Goal: Find specific page/section: Find specific page/section

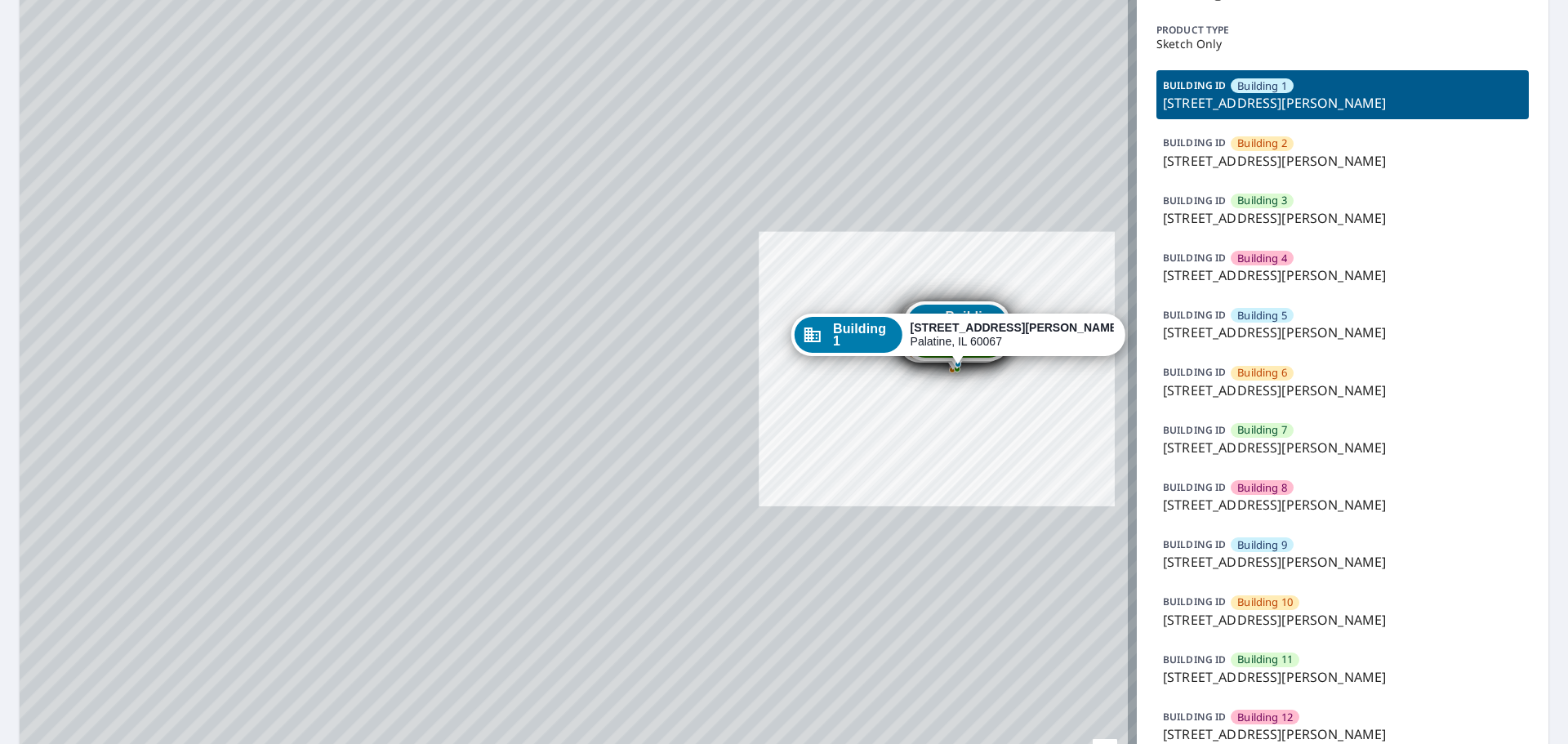
scroll to position [238, 0]
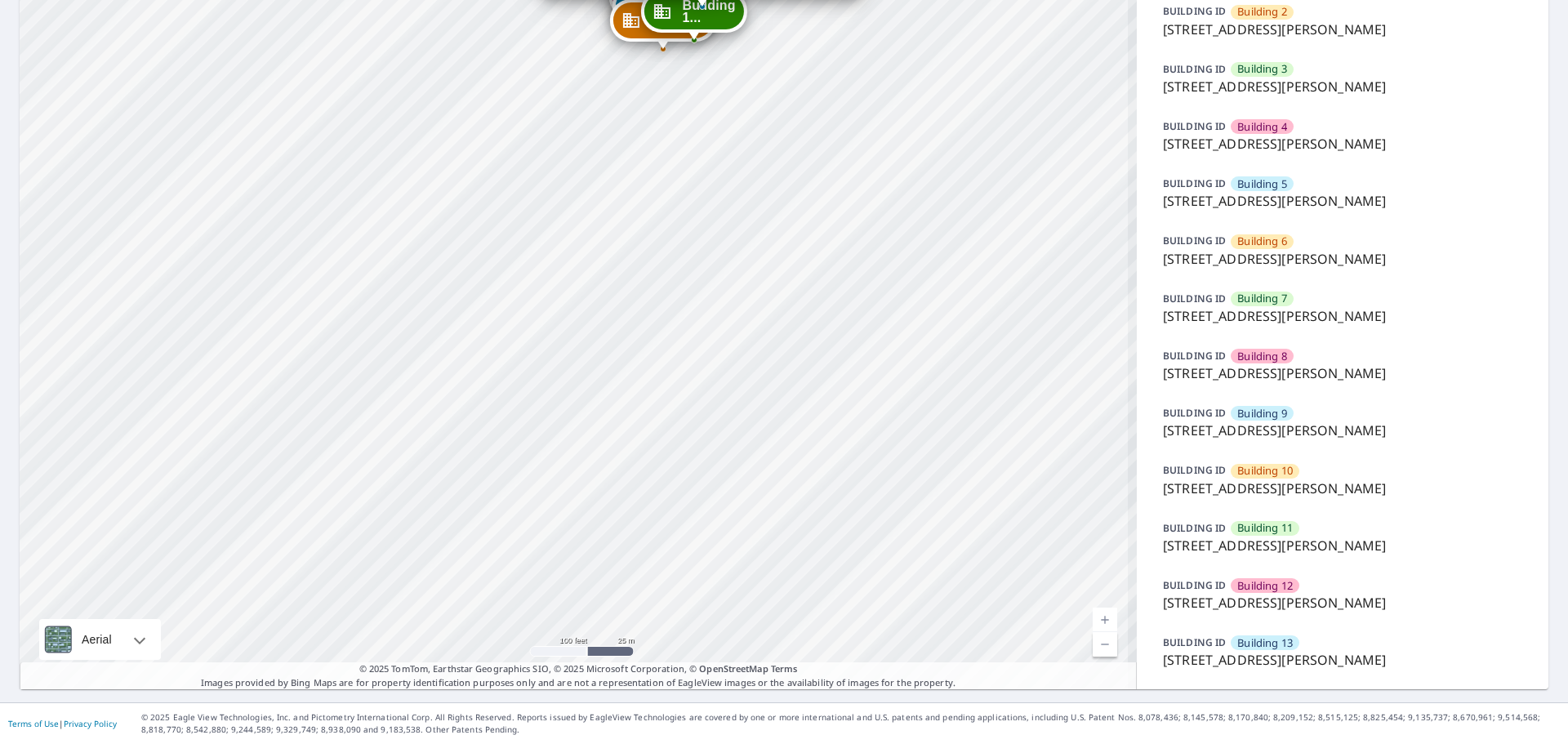
drag, startPoint x: 1002, startPoint y: 221, endPoint x: 852, endPoint y: 430, distance: 257.3
click at [867, 557] on div "Building [GEOGRAPHIC_DATA][STREET_ADDRESS][PERSON_NAME] [GEOGRAPHIC_DATA][STREE…" at bounding box center [578, 262] width 1117 height 855
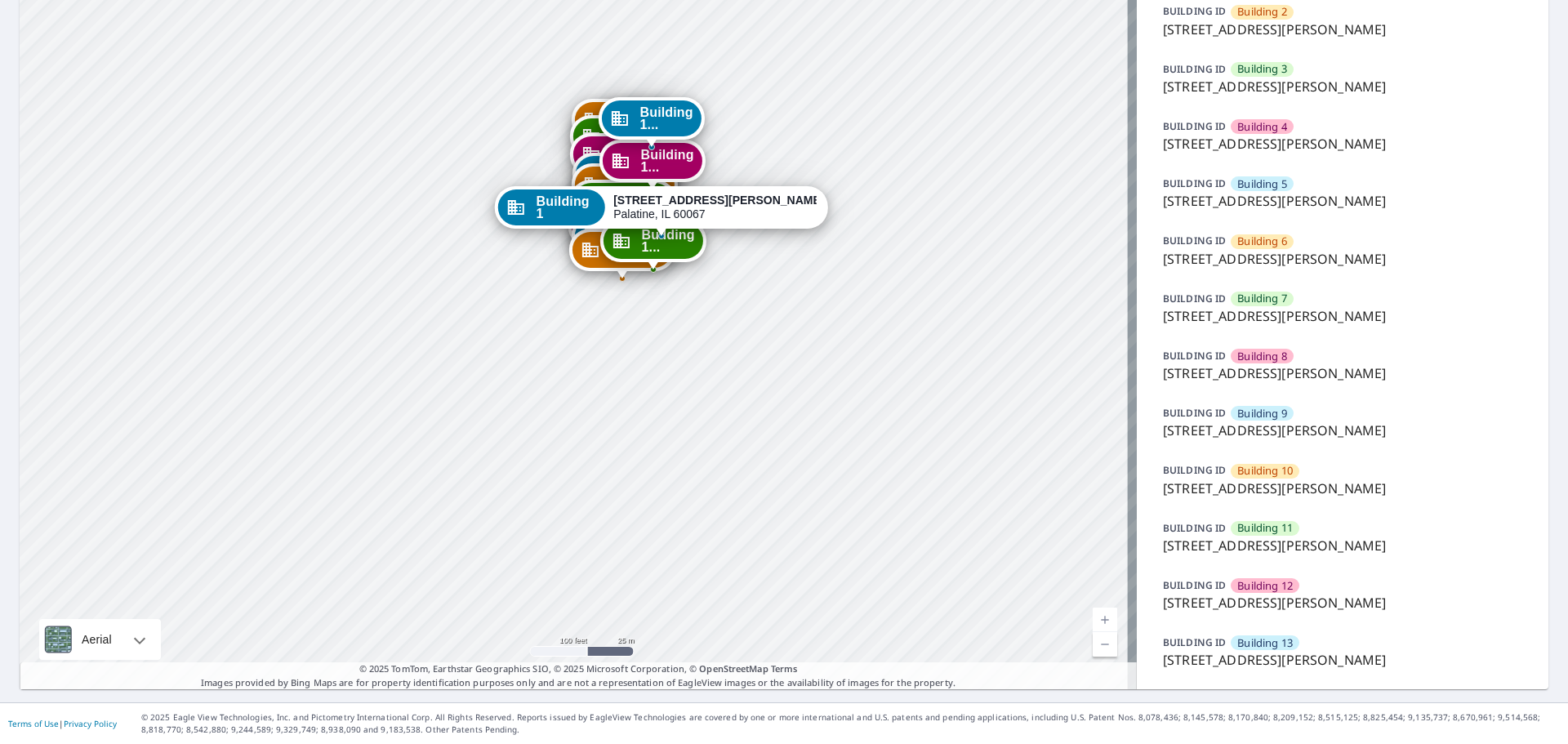
drag, startPoint x: 855, startPoint y: 296, endPoint x: 833, endPoint y: 466, distance: 171.4
click at [833, 466] on div "Building [GEOGRAPHIC_DATA][STREET_ADDRESS][PERSON_NAME] [GEOGRAPHIC_DATA][STREE…" at bounding box center [578, 262] width 1117 height 855
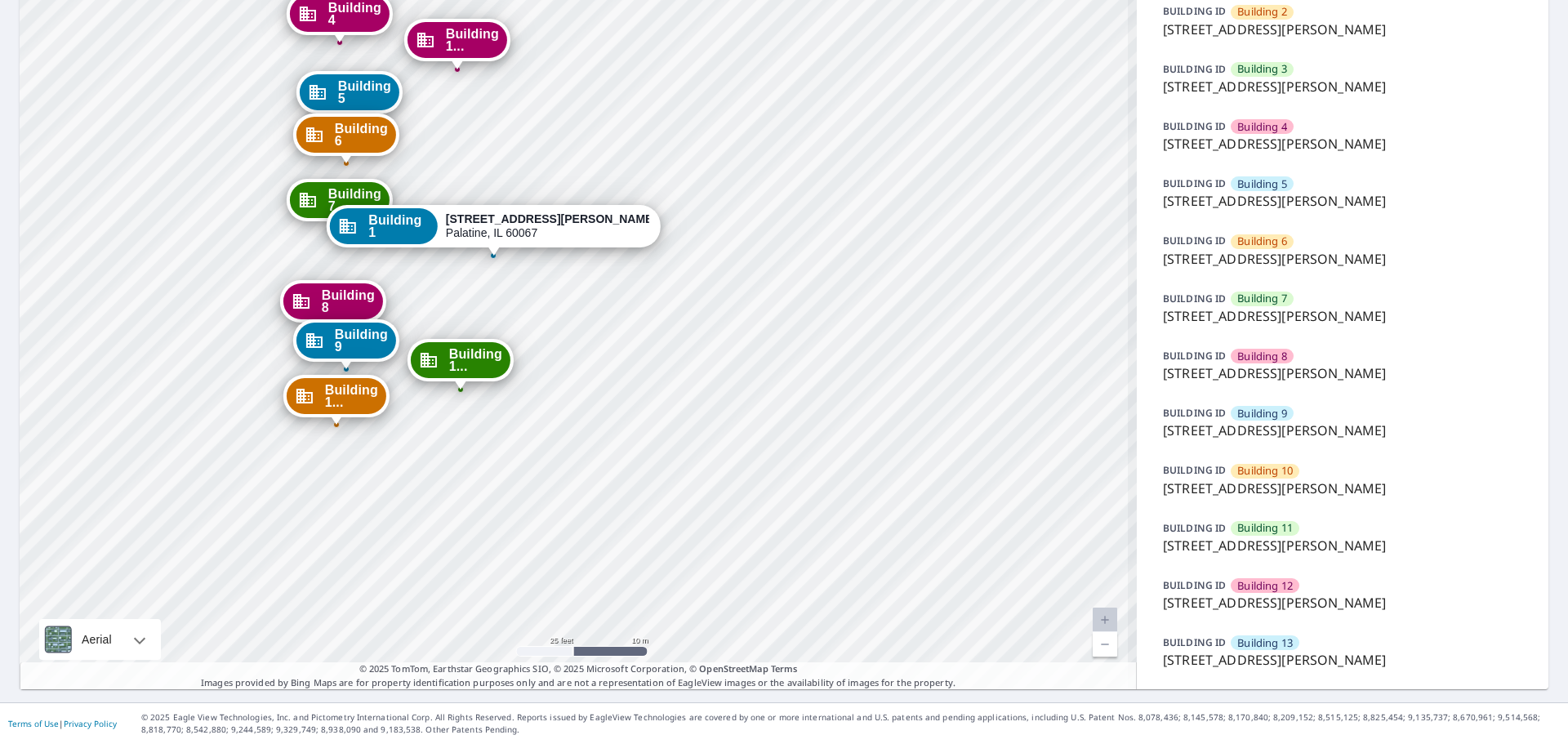
drag, startPoint x: 715, startPoint y: 263, endPoint x: 922, endPoint y: 343, distance: 221.9
click at [922, 343] on div "Building [GEOGRAPHIC_DATA][STREET_ADDRESS][PERSON_NAME] [GEOGRAPHIC_DATA][STREE…" at bounding box center [578, 262] width 1117 height 855
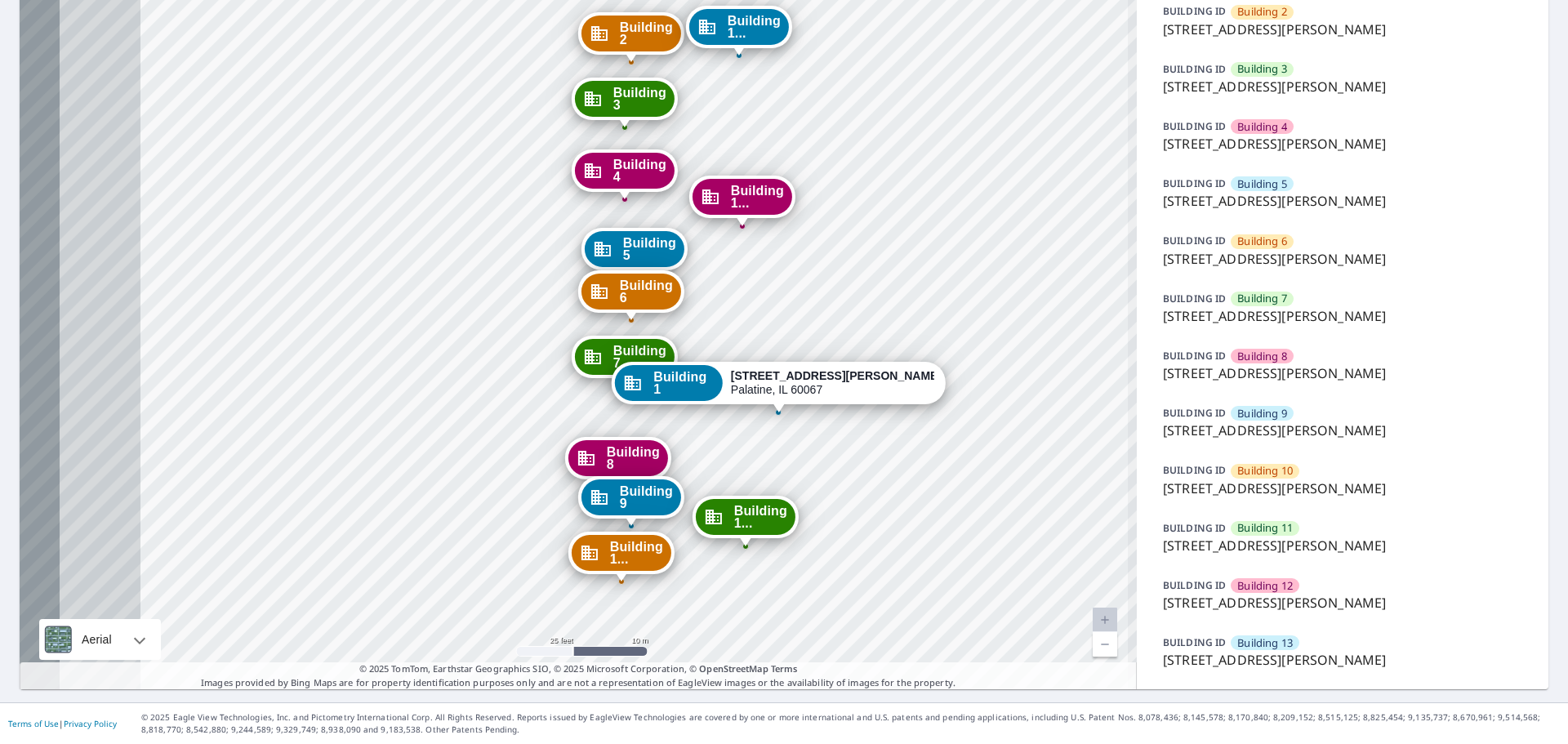
drag, startPoint x: 755, startPoint y: 236, endPoint x: 877, endPoint y: 331, distance: 154.6
click at [877, 331] on div "Building [GEOGRAPHIC_DATA][STREET_ADDRESS][PERSON_NAME] [GEOGRAPHIC_DATA][STREE…" at bounding box center [578, 262] width 1117 height 855
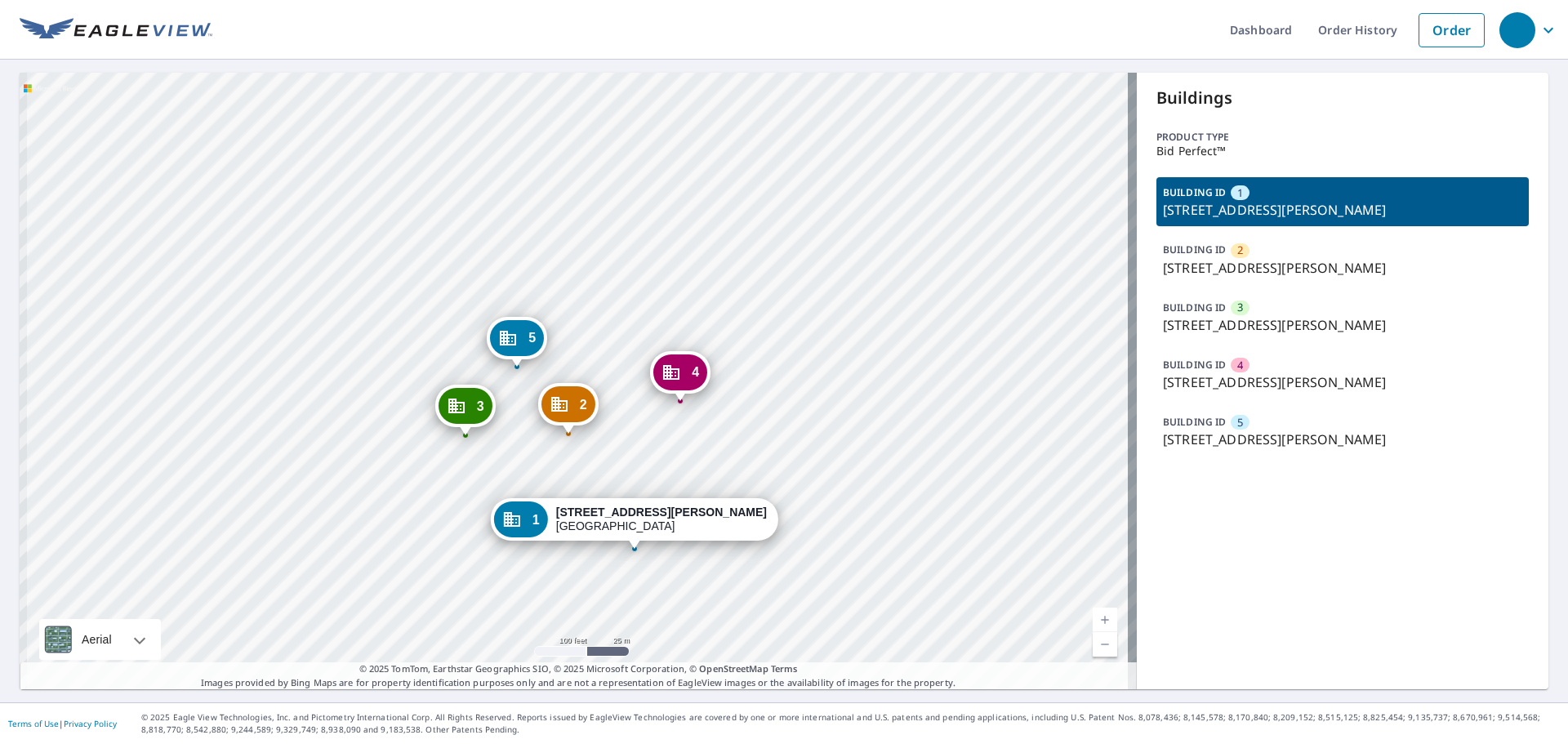
drag, startPoint x: 633, startPoint y: 406, endPoint x: 723, endPoint y: 403, distance: 90.0
click at [723, 403] on div "2 2101 Nash St Sanford, NC 27330 3 2109 Nash St Sanford, NC 27330 4 2107 Nash S…" at bounding box center [578, 380] width 1117 height 616
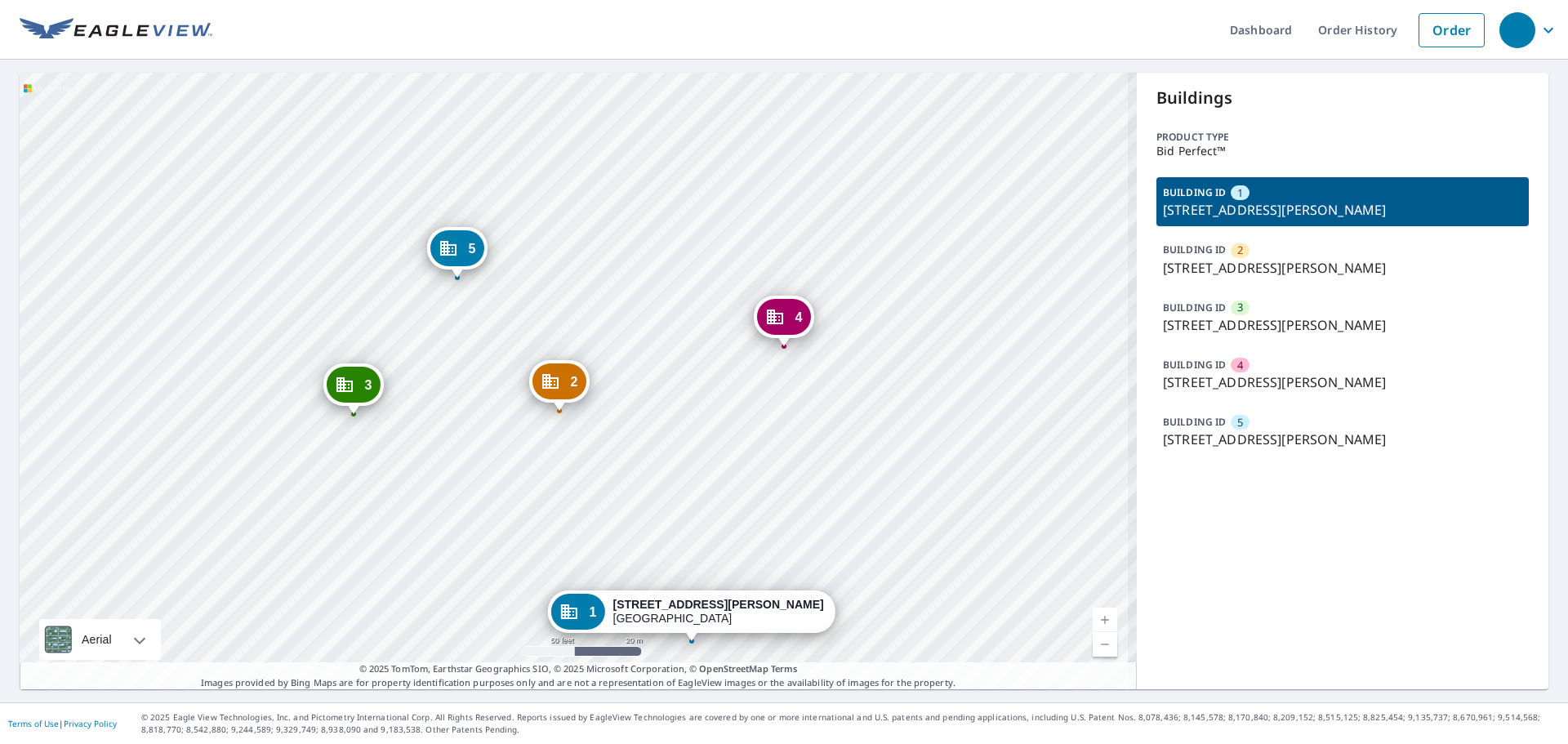
drag, startPoint x: 656, startPoint y: 444, endPoint x: 699, endPoint y: 402, distance: 60.1
click at [699, 402] on div "2 2101 Nash St Sanford, NC 27330 3 2109 Nash St Sanford, NC 27330 4 2107 Nash S…" at bounding box center [578, 380] width 1117 height 616
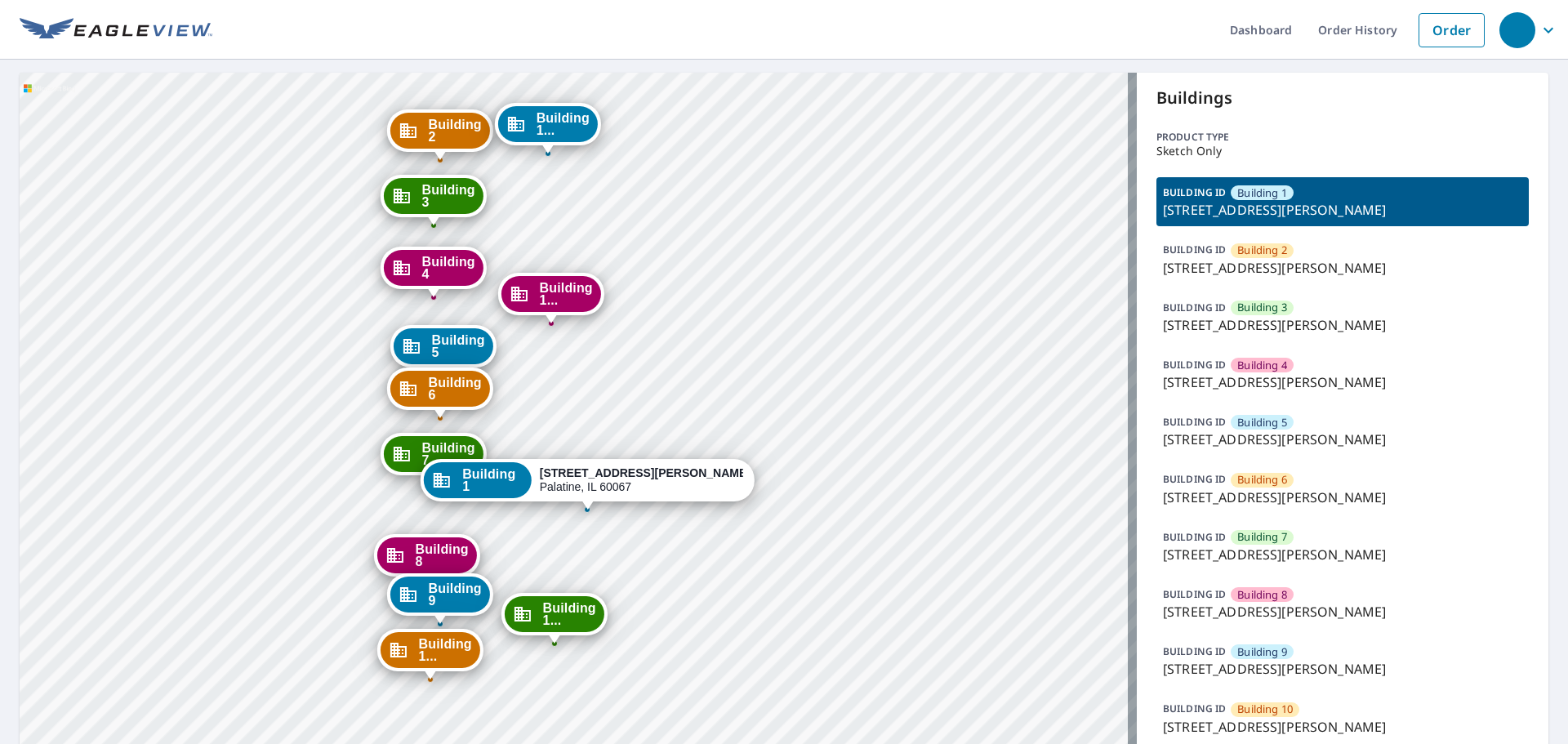
drag, startPoint x: 896, startPoint y: 440, endPoint x: 923, endPoint y: 399, distance: 49.1
click at [923, 399] on div "Building [GEOGRAPHIC_DATA][STREET_ADDRESS][PERSON_NAME] [GEOGRAPHIC_DATA][STREE…" at bounding box center [578, 500] width 1117 height 855
click at [1341, 272] on p "[STREET_ADDRESS][PERSON_NAME]" at bounding box center [1343, 268] width 360 height 20
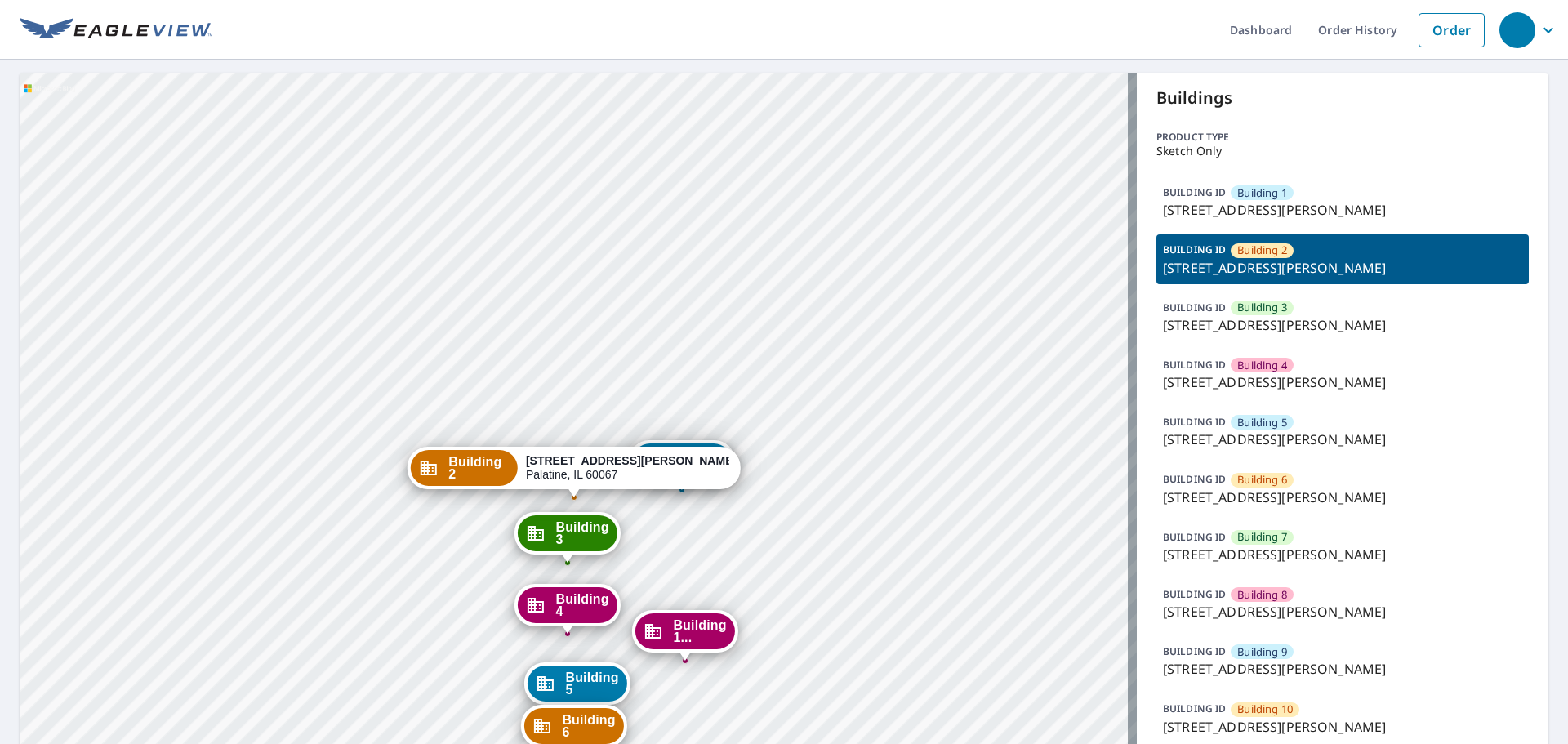
click at [1357, 197] on div "BUILDING [GEOGRAPHIC_DATA] [GEOGRAPHIC_DATA][STREET_ADDRESS][PERSON_NAME]" at bounding box center [1343, 202] width 372 height 49
